Goal: Check status: Check status

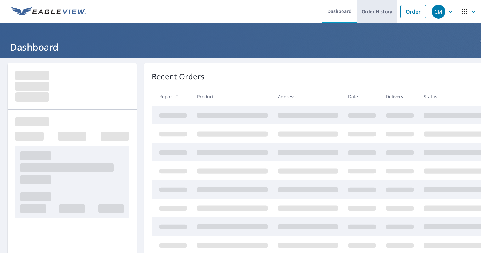
click at [361, 14] on link "Order History" at bounding box center [377, 11] width 41 height 23
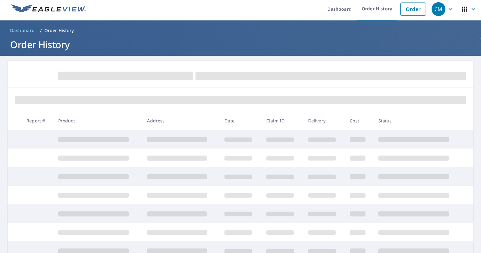
scroll to position [4, 0]
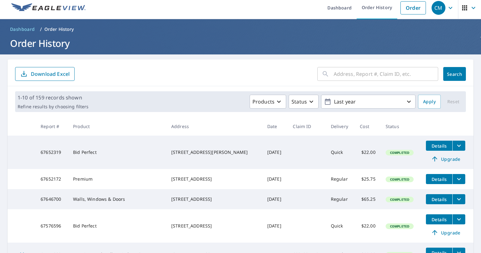
click at [350, 78] on input "text" at bounding box center [386, 74] width 105 height 18
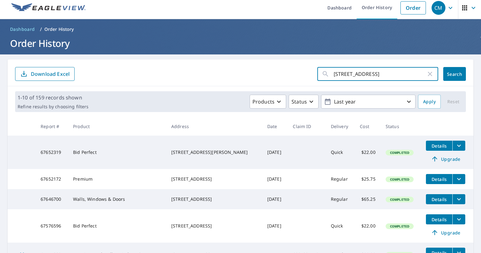
type input "[STREET_ADDRESS]"
click at [468, 72] on div "[STREET_ADDRESS] ​ Search Download Excel" at bounding box center [241, 73] width 466 height 27
click at [449, 73] on span "Search" at bounding box center [454, 74] width 13 height 6
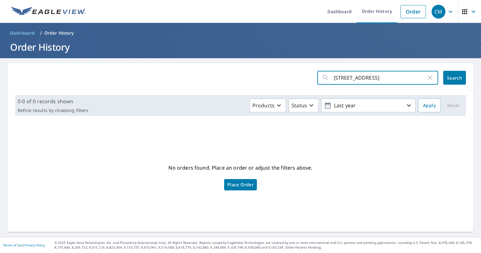
drag, startPoint x: 343, startPoint y: 77, endPoint x: 441, endPoint y: 74, distance: 98.6
click at [441, 74] on div "[STREET_ADDRESS] ​ Search" at bounding box center [391, 78] width 149 height 14
type input "8131"
click at [466, 81] on div "8131 ​ Search" at bounding box center [241, 76] width 466 height 27
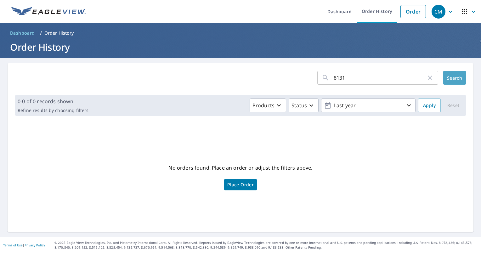
click at [454, 77] on span "Search" at bounding box center [454, 78] width 13 height 6
click at [369, 12] on link "Order History" at bounding box center [377, 11] width 41 height 23
click at [368, 9] on link "Order History" at bounding box center [377, 11] width 41 height 23
